Goal: Check status: Check status

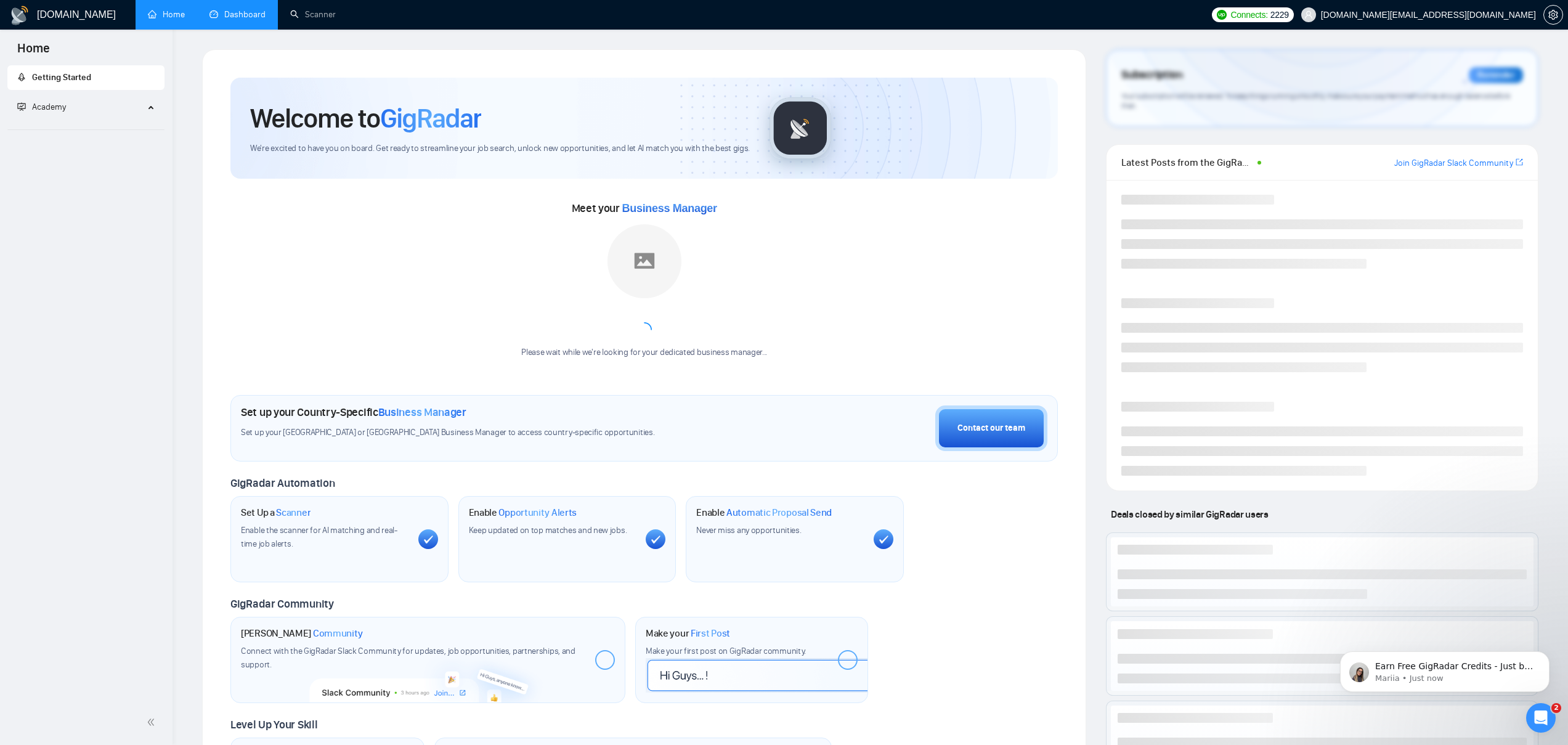
click at [243, 20] on link "Dashboard" at bounding box center [237, 14] width 56 height 10
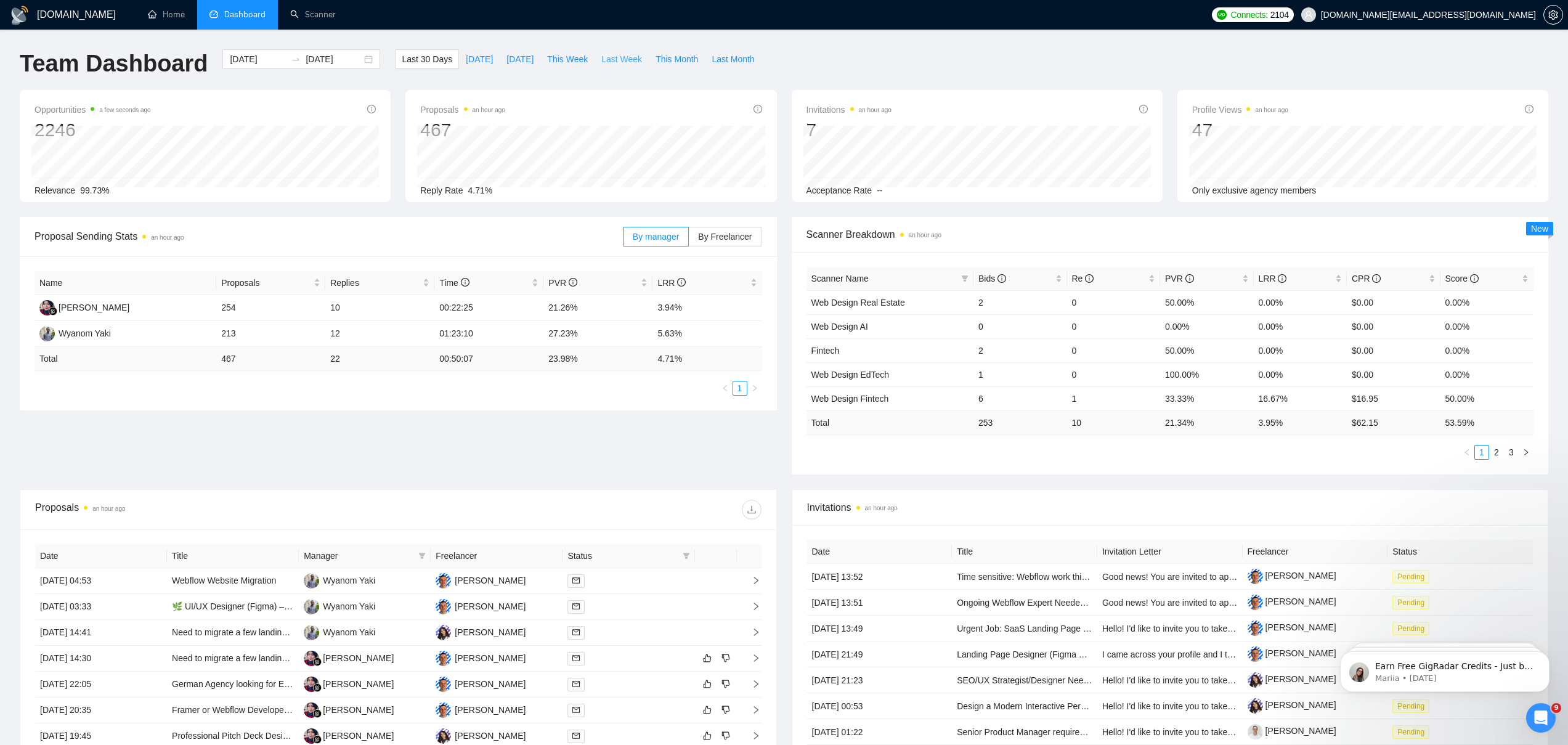
click at [612, 60] on span "Last Week" at bounding box center [621, 59] width 40 height 13
type input "[DATE]"
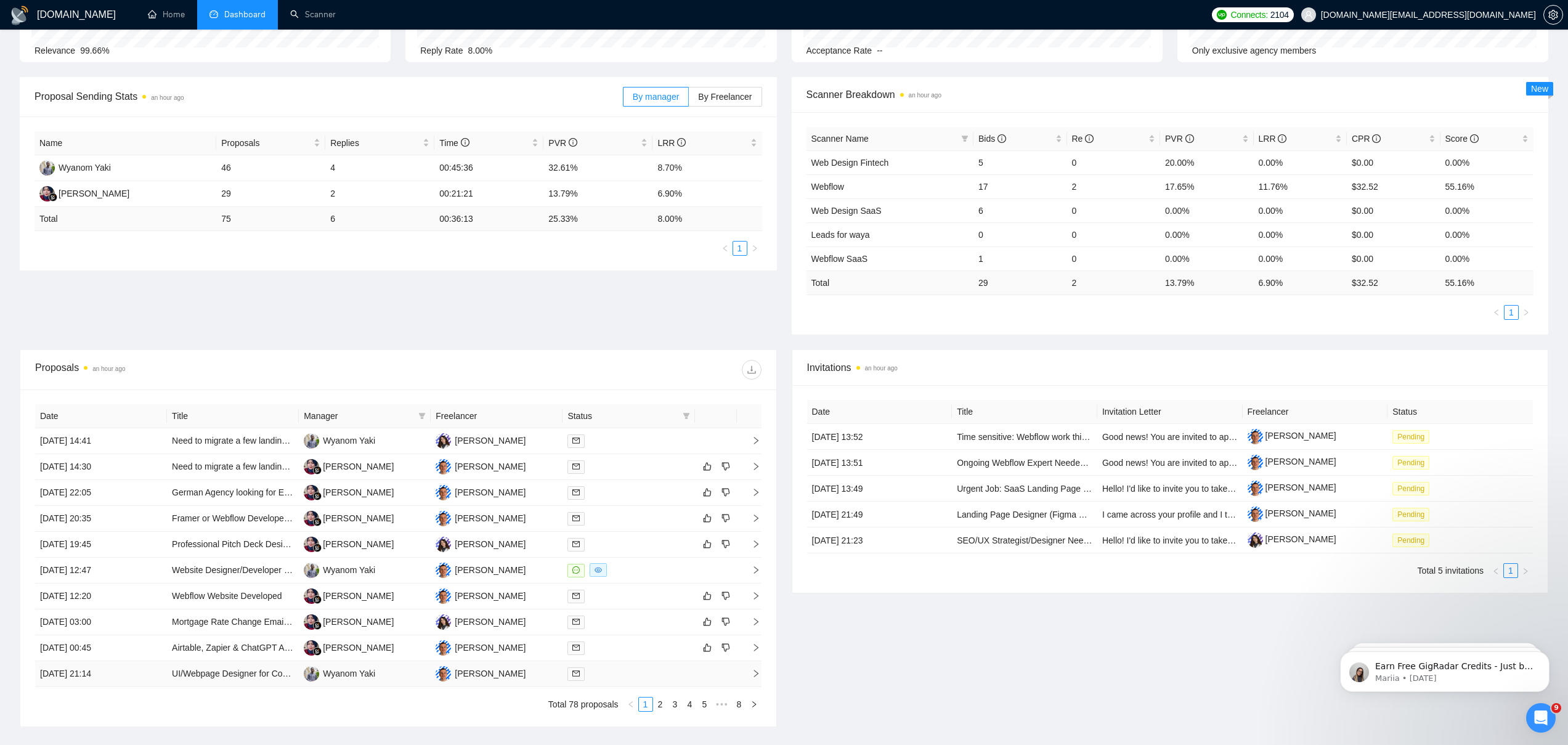
scroll to position [140, 0]
click at [658, 702] on link "2" at bounding box center [660, 704] width 13 height 13
click at [646, 701] on link "1" at bounding box center [645, 704] width 13 height 13
click at [657, 702] on link "2" at bounding box center [660, 704] width 13 height 13
